Goal: Task Accomplishment & Management: Manage account settings

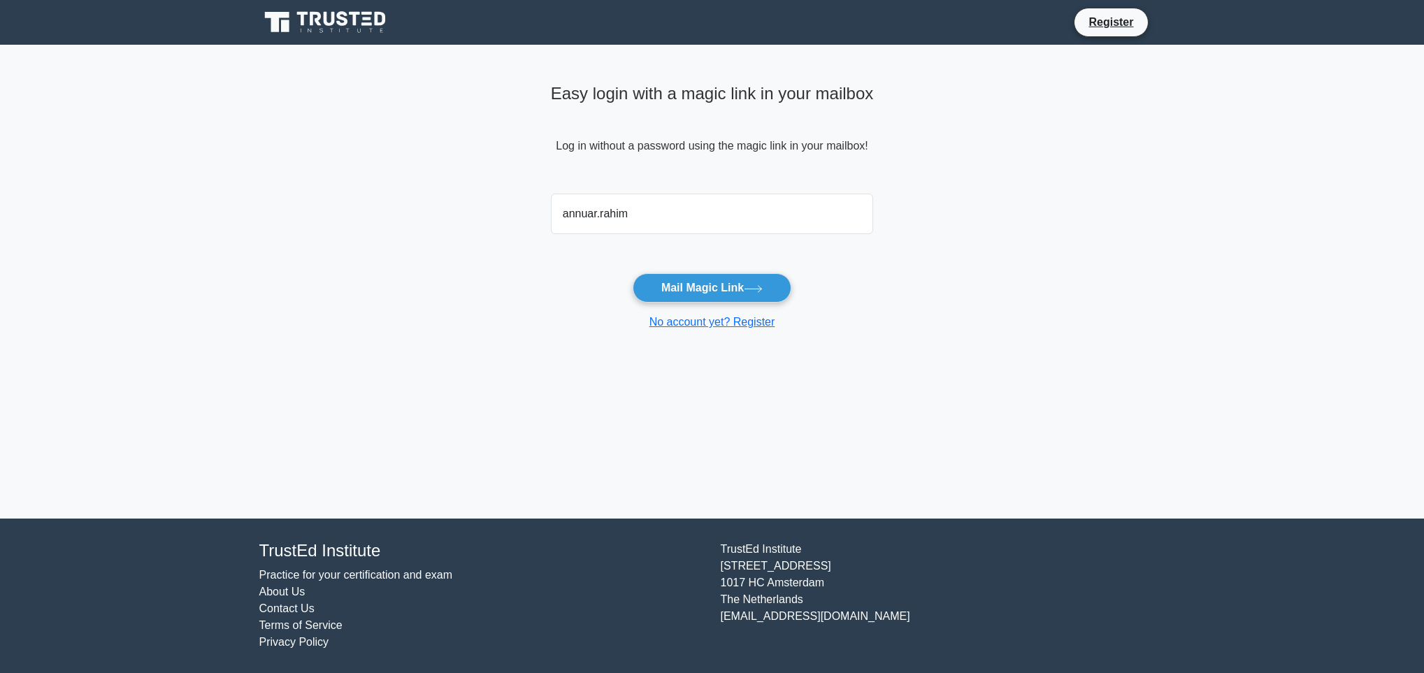
click at [633, 273] on button "Mail Magic Link" at bounding box center [712, 287] width 159 height 29
type input "[EMAIL_ADDRESS][DOMAIN_NAME]"
click at [707, 282] on button "Mail Magic Link" at bounding box center [712, 287] width 159 height 29
